Goal: Task Accomplishment & Management: Manage account settings

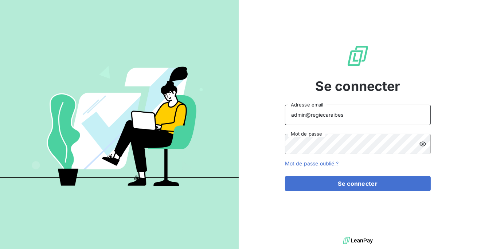
click at [341, 115] on input "admin@regiecaraibes" at bounding box center [358, 115] width 146 height 20
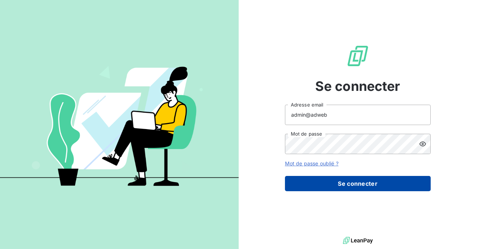
type input "admin@adweb"
click at [332, 181] on button "Se connecter" at bounding box center [358, 183] width 146 height 15
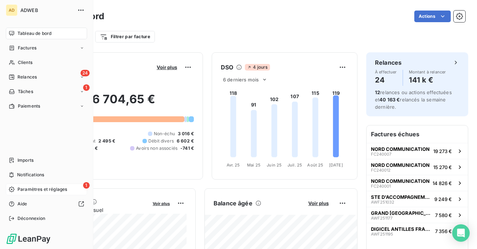
click at [14, 189] on icon at bounding box center [12, 190] width 6 height 6
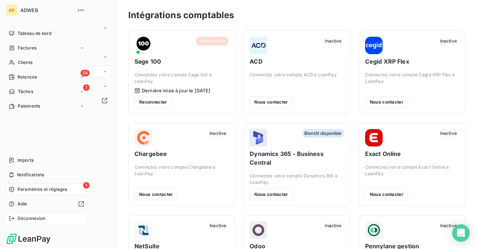
click at [26, 213] on div "Déconnexion" at bounding box center [46, 219] width 81 height 12
